Goal: Task Accomplishment & Management: Complete application form

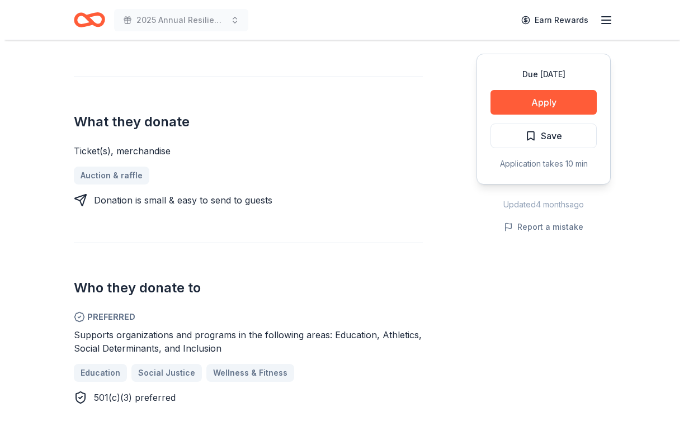
scroll to position [418, 0]
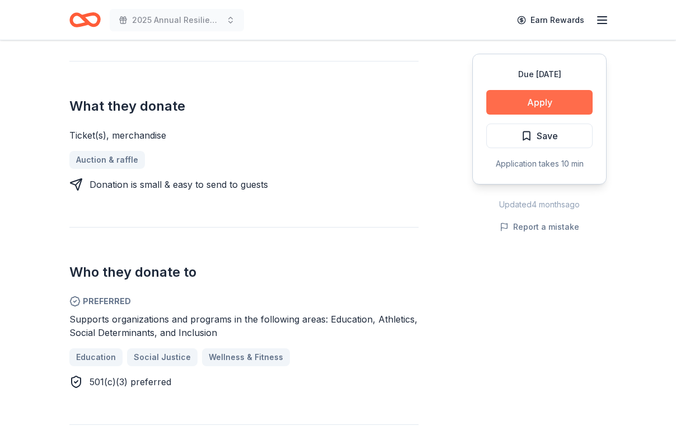
click at [498, 115] on button "Apply" at bounding box center [539, 102] width 106 height 25
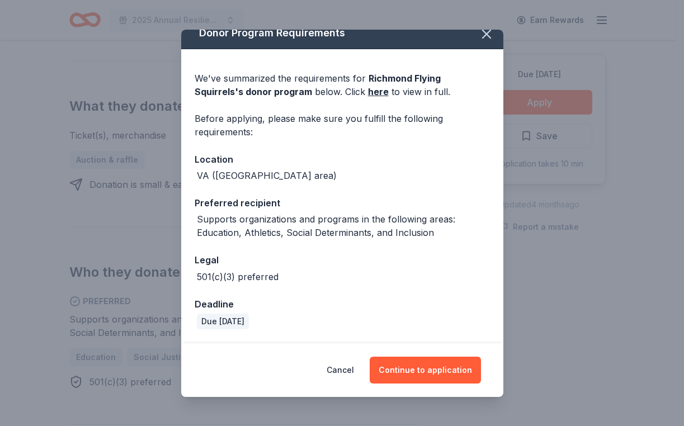
scroll to position [62, 0]
click at [444, 364] on button "Continue to application" at bounding box center [425, 370] width 111 height 27
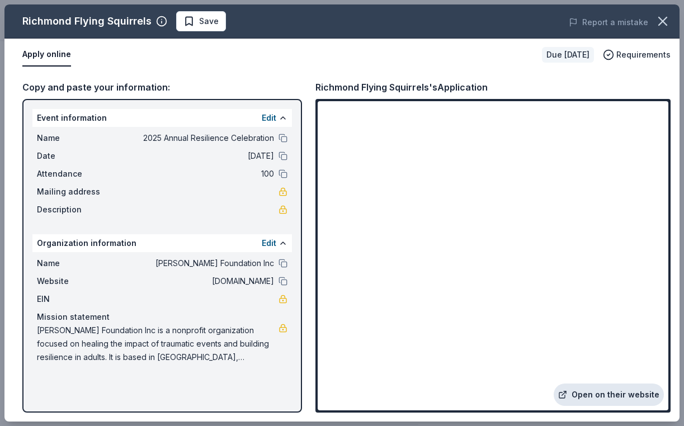
click at [582, 394] on link "Open on their website" at bounding box center [609, 395] width 110 height 22
click at [219, 23] on span "Save" at bounding box center [209, 21] width 20 height 13
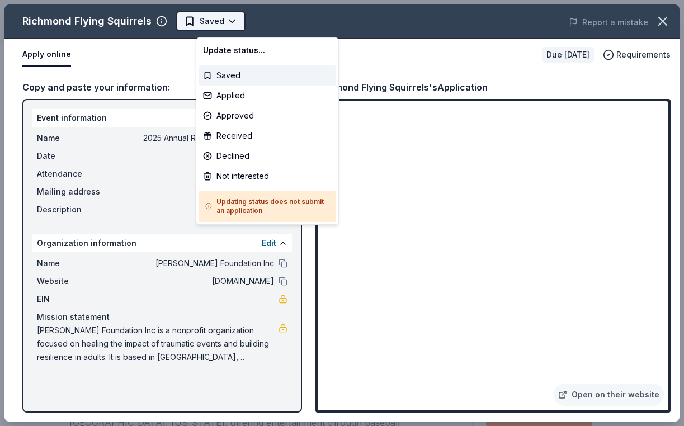
click at [234, 25] on body "2025 Annual Resilience Celebration Saved Apply Due [DATE] Share Richmond Flying…" at bounding box center [338, 213] width 676 height 426
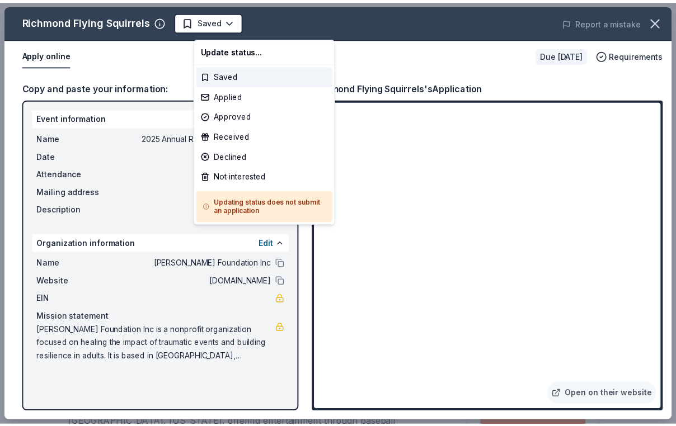
scroll to position [0, 0]
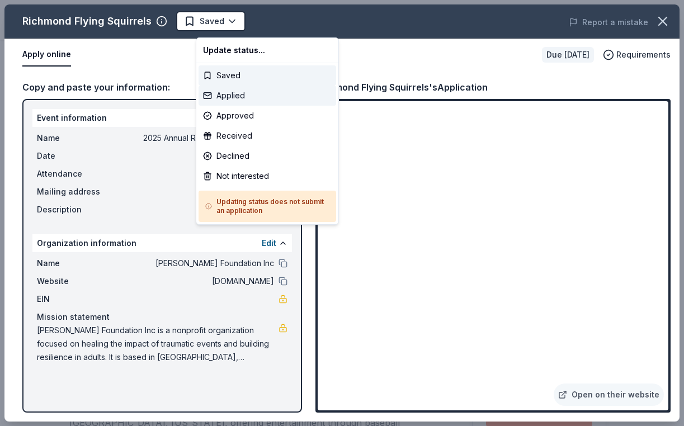
click at [247, 105] on div "Applied" at bounding box center [268, 96] width 138 height 20
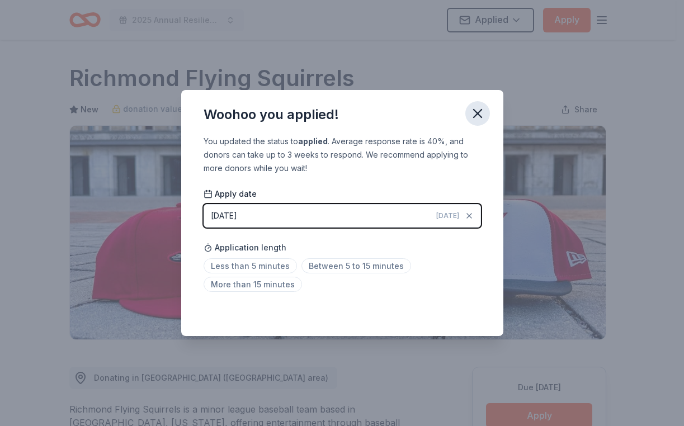
click at [486, 106] on icon "button" at bounding box center [478, 114] width 16 height 16
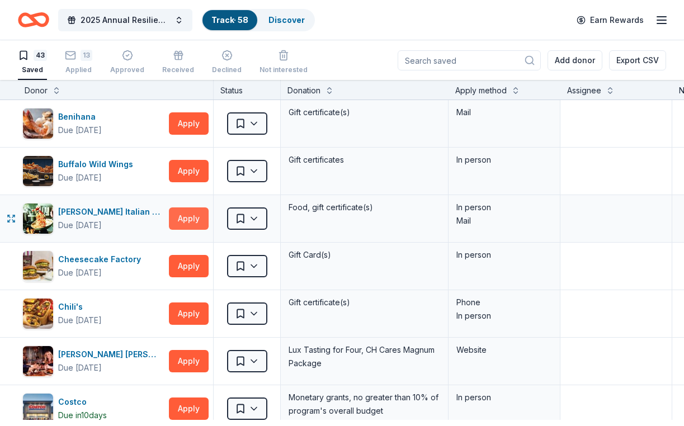
scroll to position [103, 0]
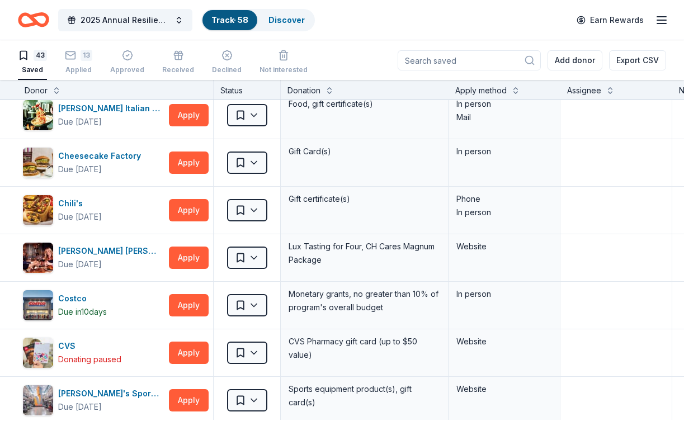
click at [231, 15] on link "Track · 58" at bounding box center [229, 20] width 37 height 10
click at [85, 58] on div "13" at bounding box center [78, 55] width 27 height 11
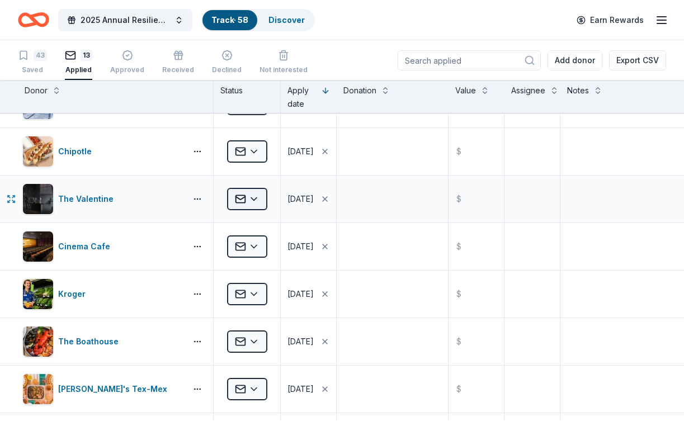
scroll to position [60, 0]
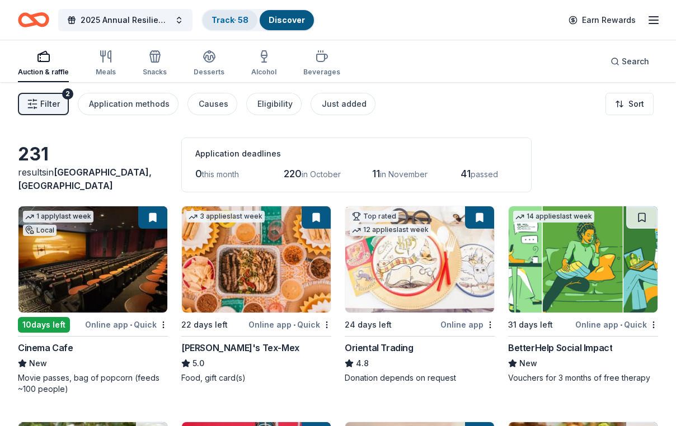
click at [230, 16] on link "Track · 58" at bounding box center [229, 20] width 37 height 10
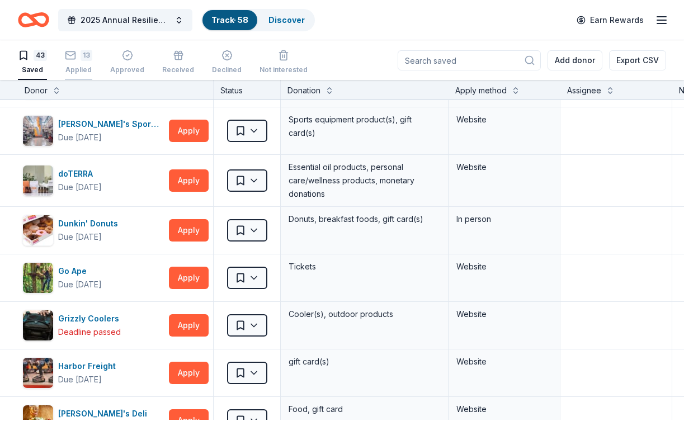
click at [84, 54] on div "13" at bounding box center [78, 55] width 27 height 11
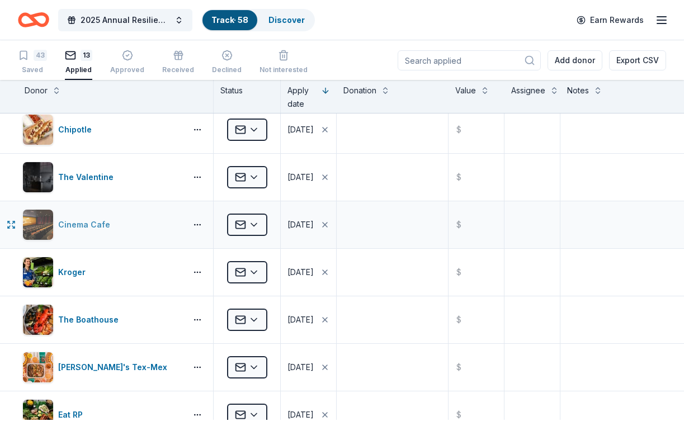
scroll to position [41, 0]
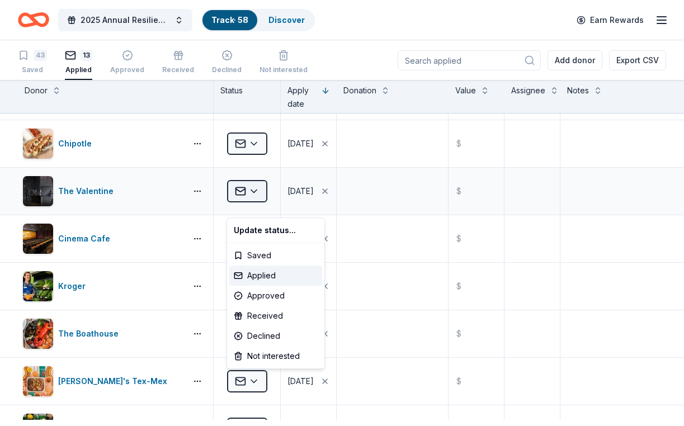
click at [257, 200] on html "2025 Annual Resilience Celebration Track · 58 Discover Earn Rewards 43 Saved 13…" at bounding box center [342, 213] width 684 height 426
click at [265, 303] on div "Approved" at bounding box center [275, 296] width 93 height 20
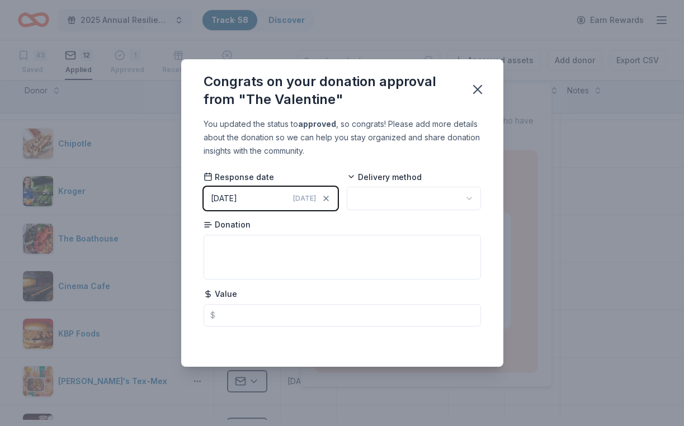
click at [394, 196] on html "2025 Annual Resilience Celebration Track · 58 Discover Earn Rewards 43 Saved 12…" at bounding box center [342, 213] width 684 height 426
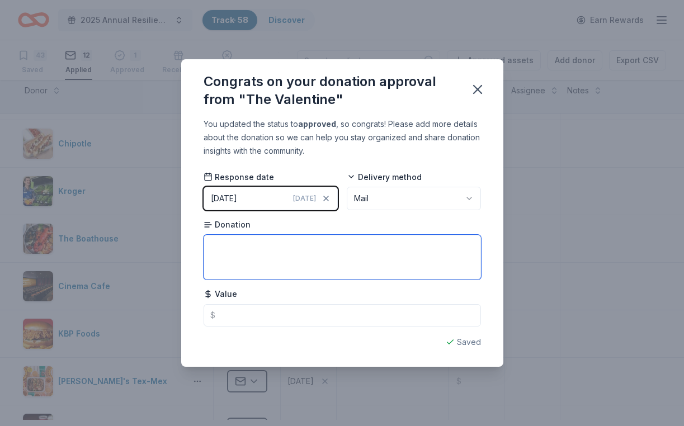
click at [275, 260] on textarea at bounding box center [342, 257] width 277 height 45
type textarea "One family membership"
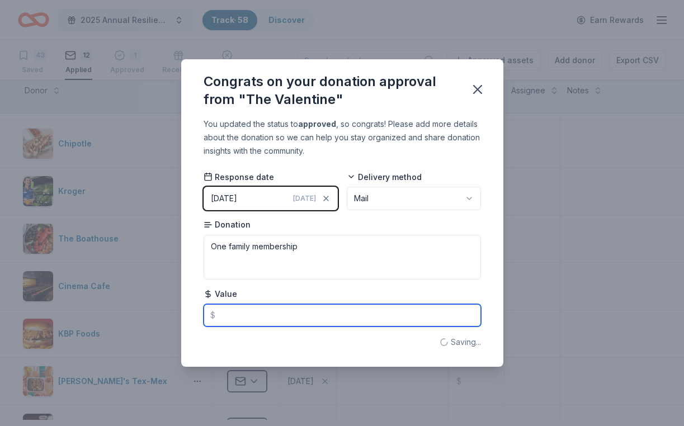
click at [257, 321] on input "text" at bounding box center [342, 315] width 277 height 22
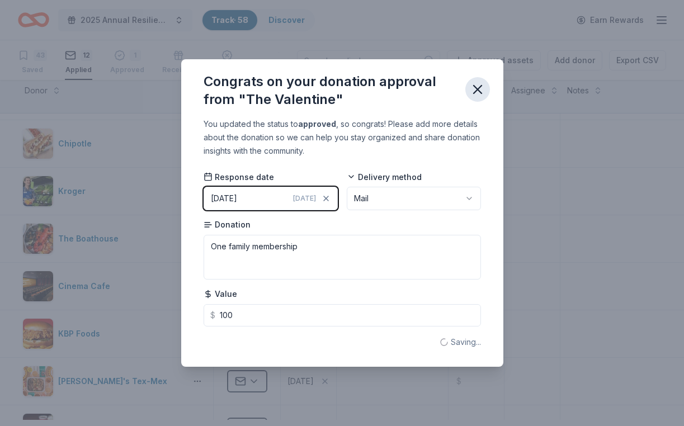
type input "100.00"
click at [482, 86] on icon "button" at bounding box center [478, 90] width 8 height 8
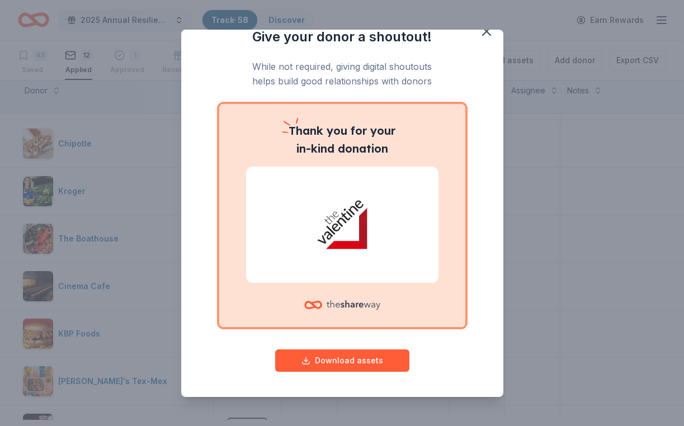
scroll to position [61, 0]
click at [351, 354] on button "Download assets" at bounding box center [342, 361] width 134 height 22
drag, startPoint x: 500, startPoint y: 102, endPoint x: 573, endPoint y: 125, distance: 76.3
click at [503, 103] on div "Give your donor a shoutout! While not required, giving digital shoutouts helps …" at bounding box center [342, 214] width 322 height 368
click at [636, 148] on div "Give your donor a shoutout! While not required, giving digital shoutouts helps …" at bounding box center [342, 213] width 684 height 426
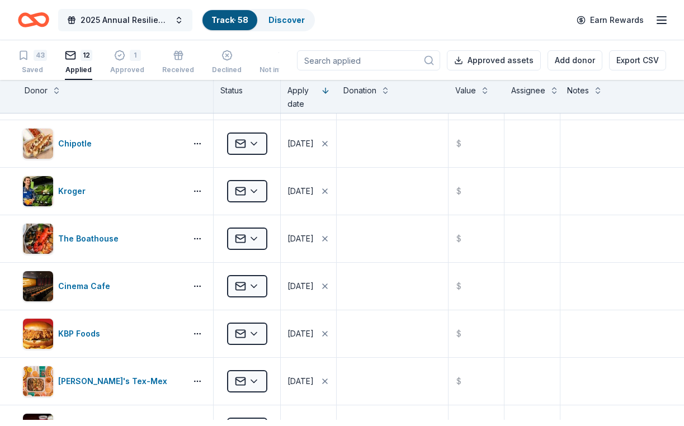
click at [150, 20] on span "2025 Annual Resilience Celebration" at bounding box center [126, 19] width 90 height 13
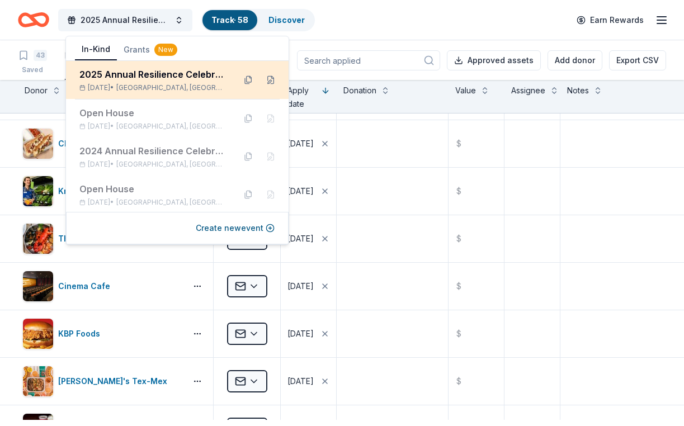
click at [162, 77] on div "2025 Annual Resilience Celebration" at bounding box center [152, 74] width 147 height 13
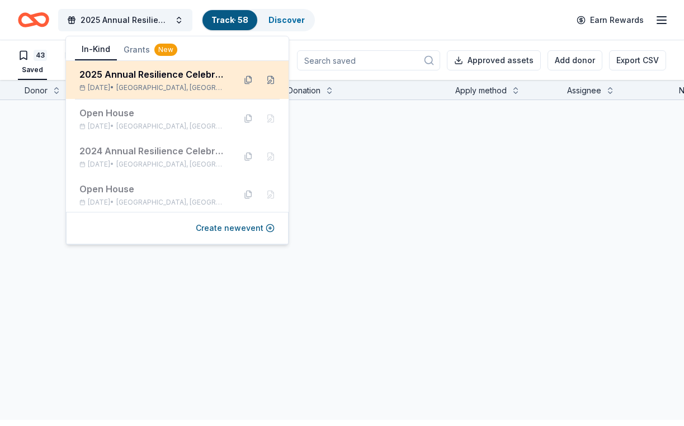
scroll to position [26, 0]
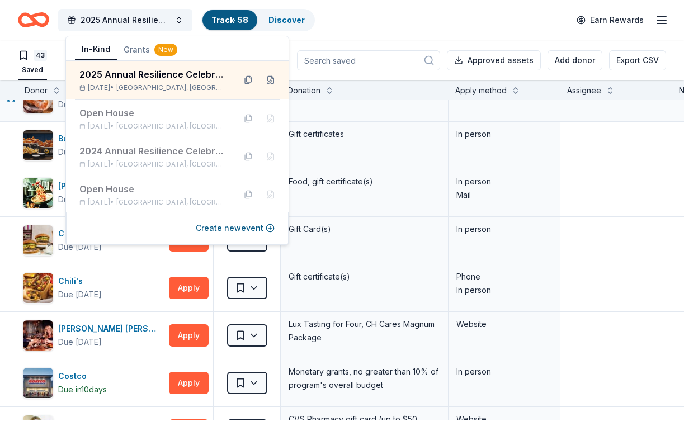
click at [408, 121] on div "Gift certificate(s)" at bounding box center [365, 97] width 168 height 47
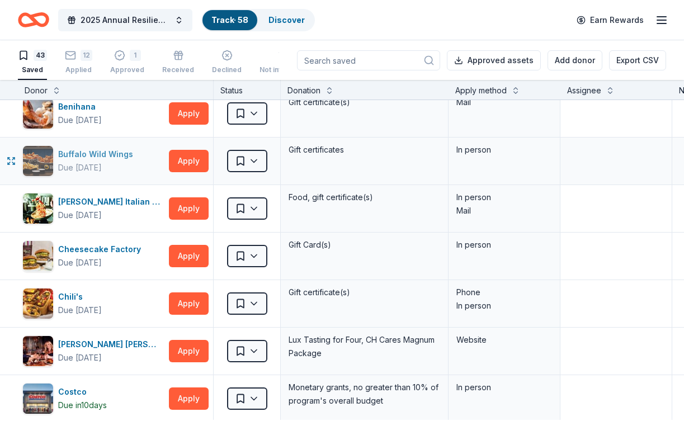
scroll to position [13, 0]
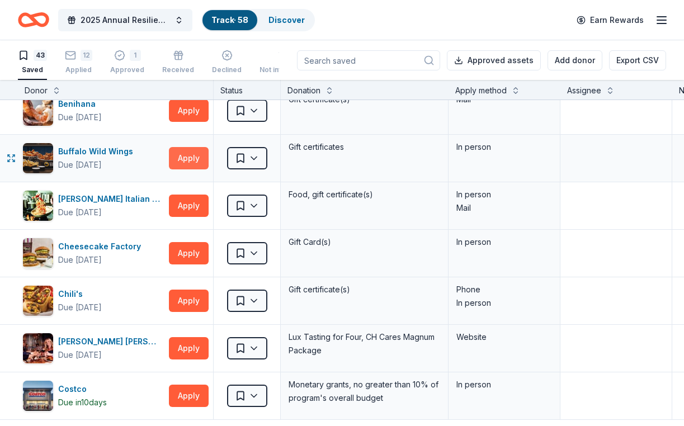
click at [188, 169] on button "Apply" at bounding box center [189, 158] width 40 height 22
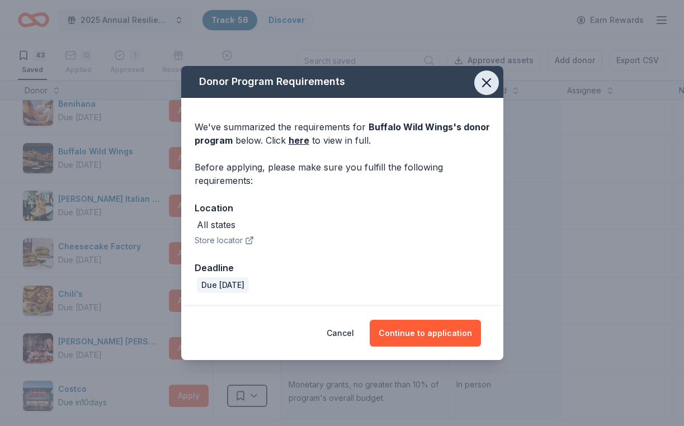
click at [495, 75] on icon "button" at bounding box center [487, 83] width 16 height 16
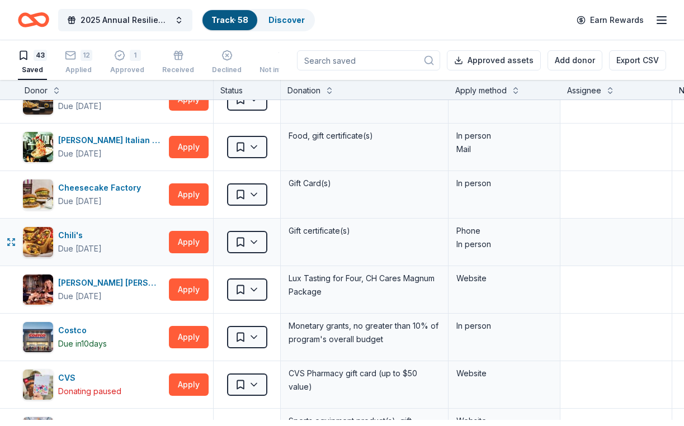
scroll to position [154, 0]
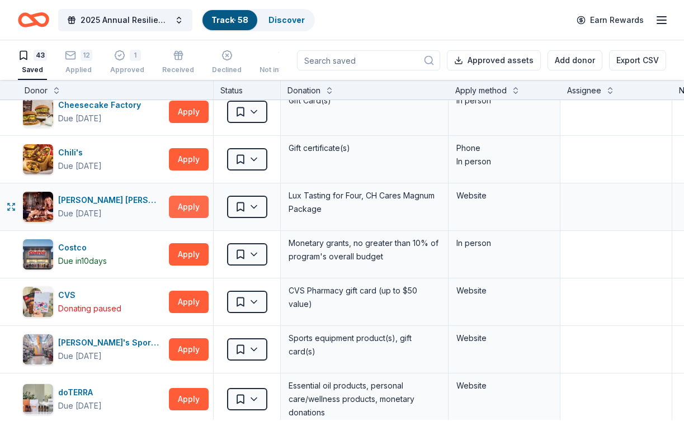
click at [189, 218] on button "Apply" at bounding box center [189, 207] width 40 height 22
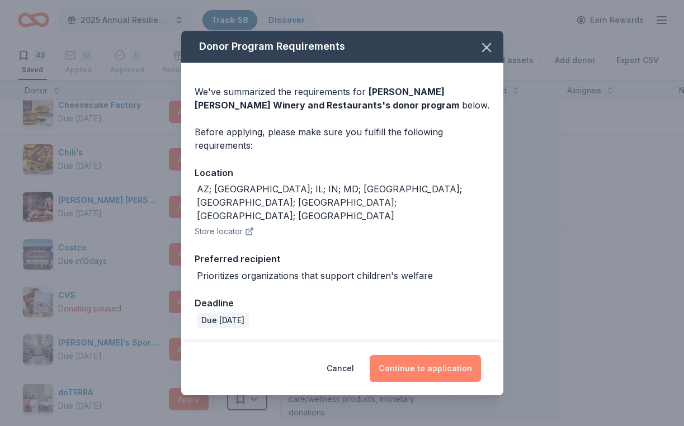
click at [459, 359] on button "Continue to application" at bounding box center [425, 368] width 111 height 27
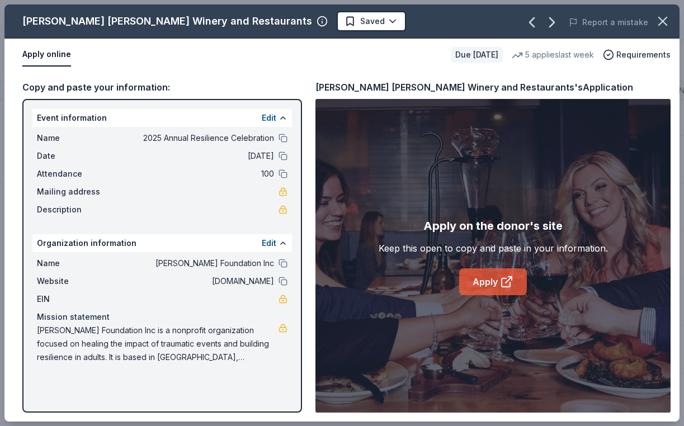
click at [496, 291] on link "Apply" at bounding box center [493, 282] width 68 height 27
